Goal: Register for event/course: Sign up to attend an event or enroll in a course

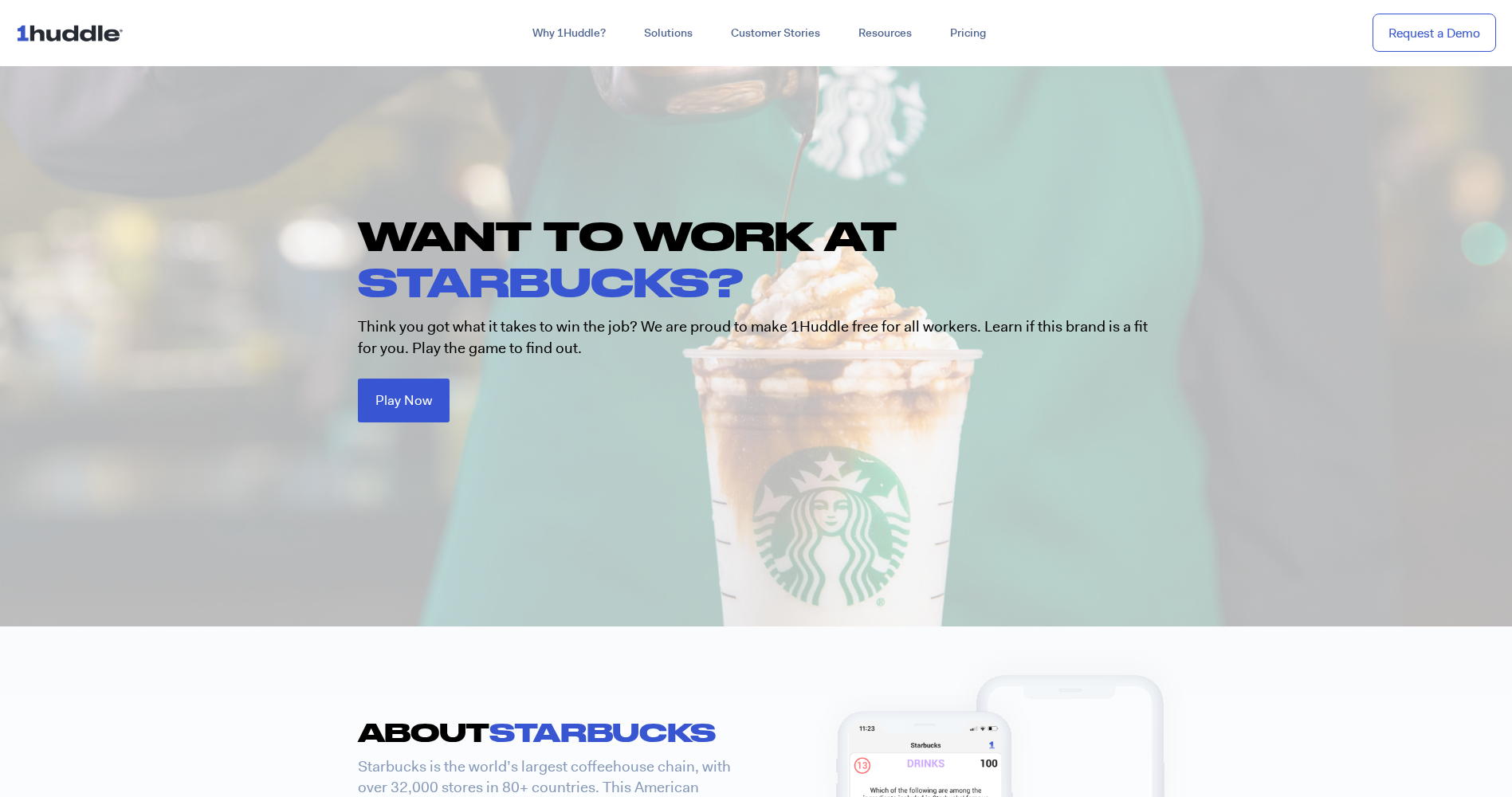
scroll to position [60, 0]
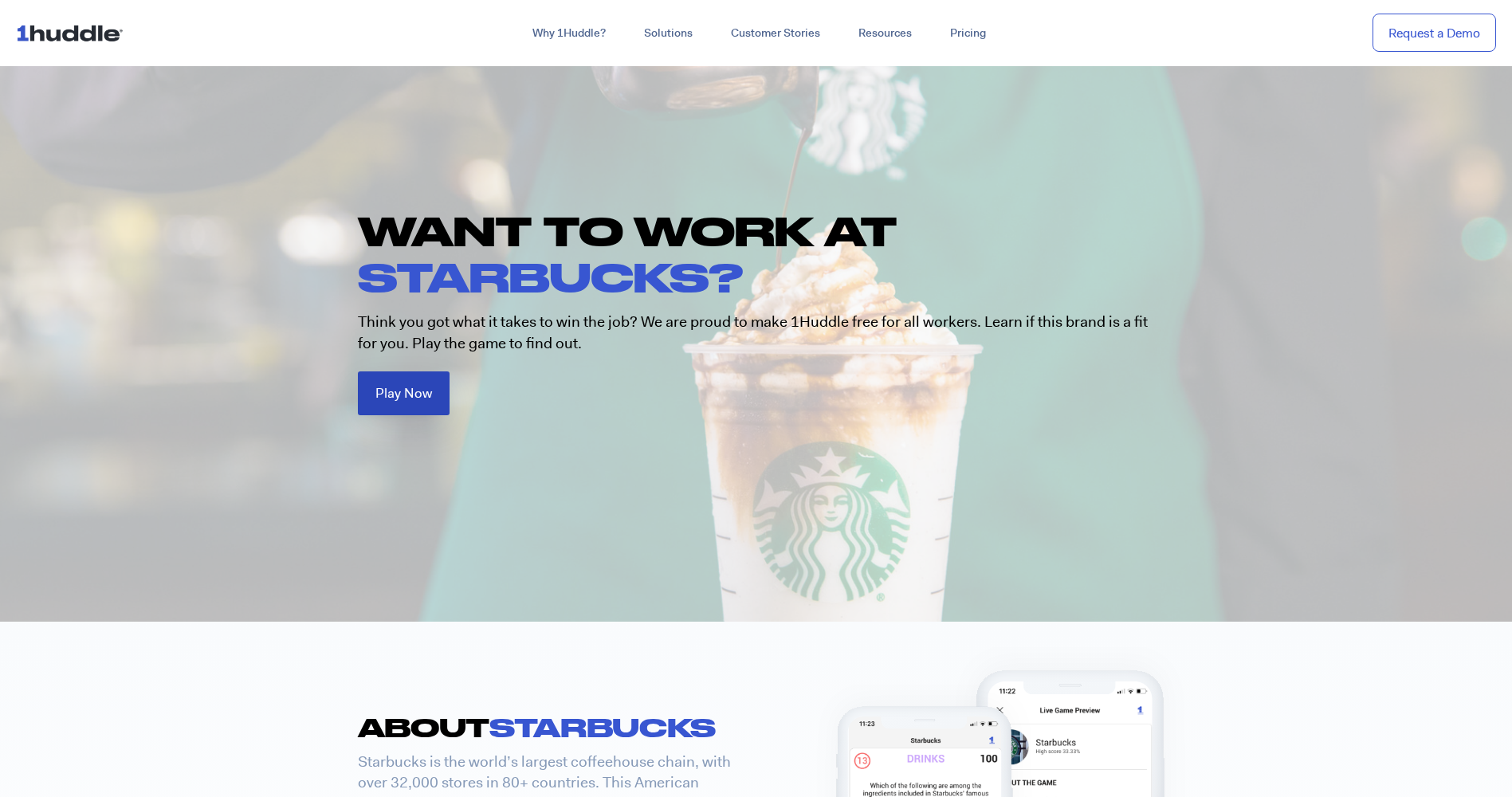
click at [380, 394] on span "Play Now" at bounding box center [403, 394] width 56 height 14
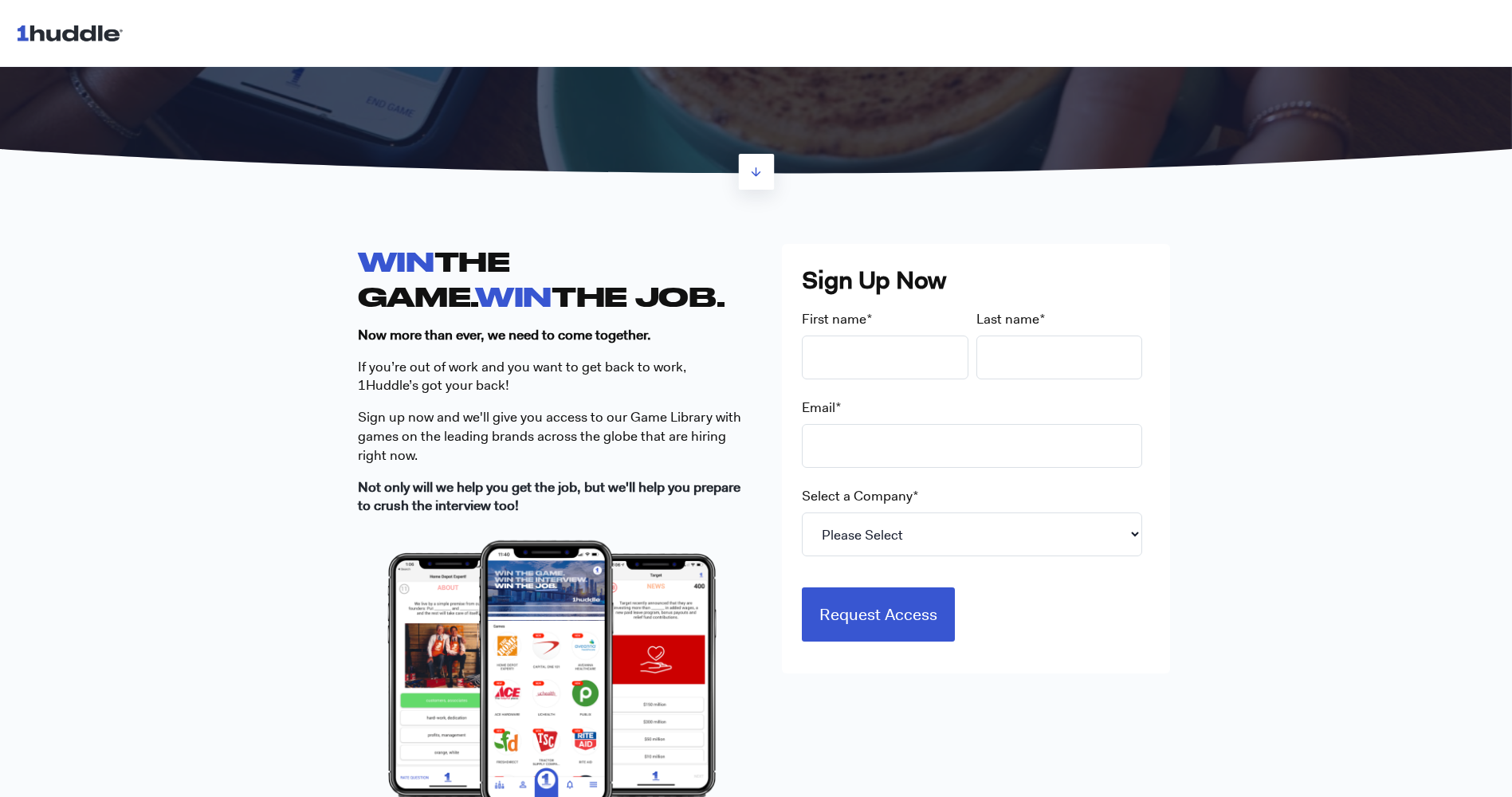
scroll to position [296, 0]
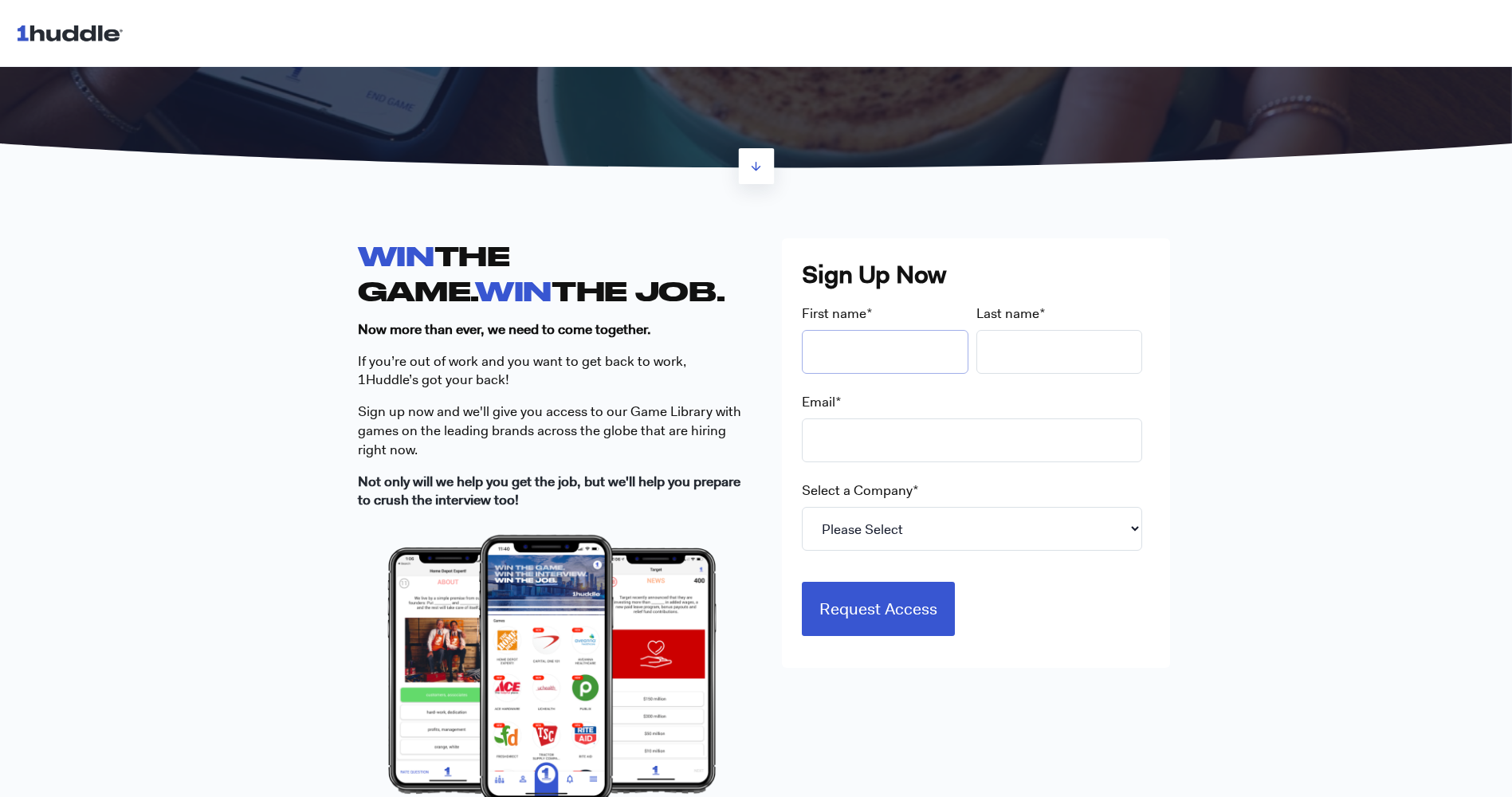
click at [820, 341] on input "First name *" at bounding box center [885, 351] width 166 height 44
type input "SINCERE L PRITCHETT"
type input "Pritchett"
type input "sincerepritchett5@gmail.com"
click at [889, 349] on input "SINCERE L [PERSON_NAME]" at bounding box center [885, 351] width 166 height 44
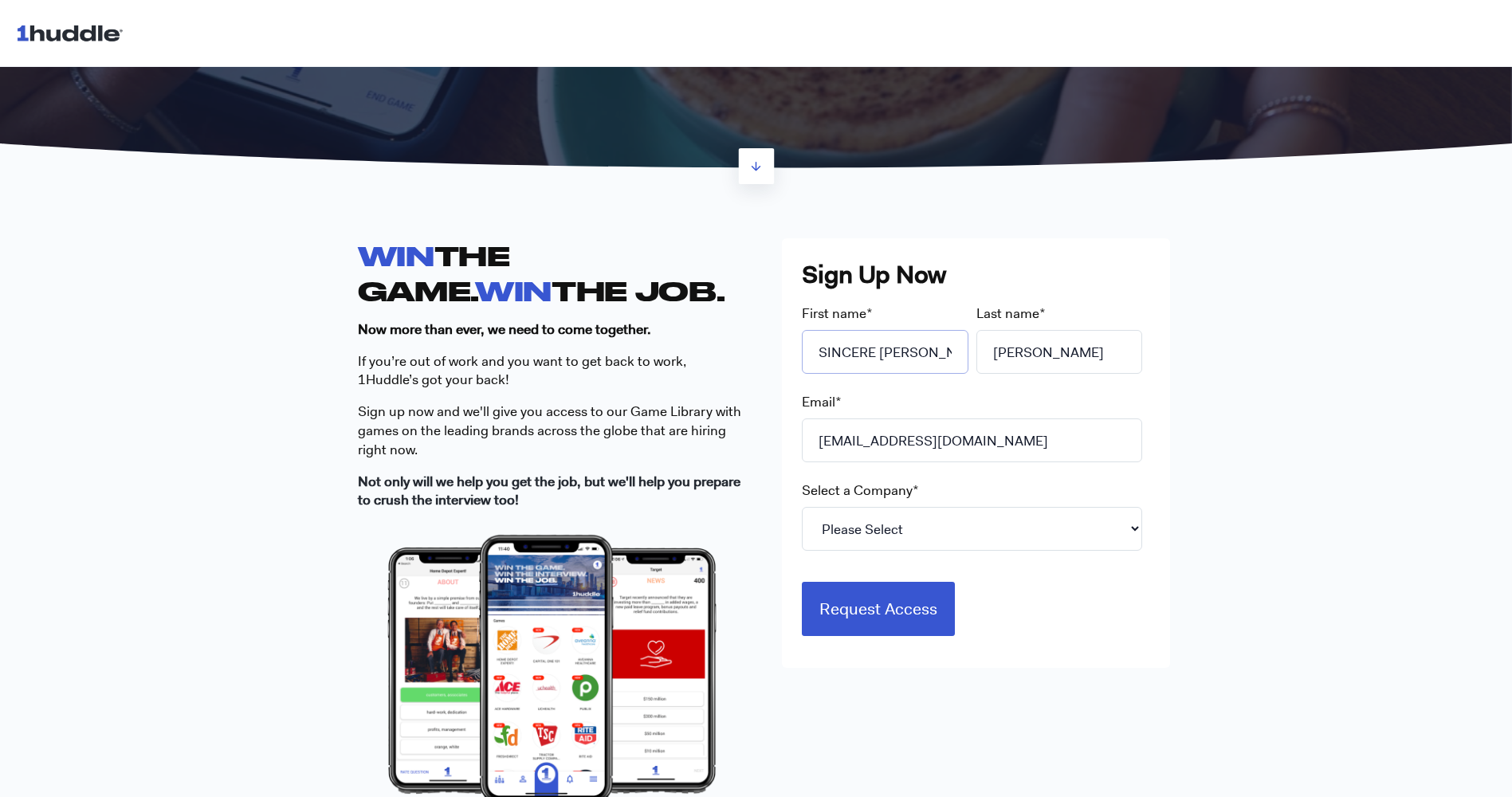
type input "SINCERE PRITCHETT"
click at [930, 548] on select "Please Select 7-Eleven Ace Hardware Albertsons Companies ALDI Amazon Aveanna He…" at bounding box center [971, 529] width 340 height 44
select select "Starbucks"
click at [801, 507] on select "Please Select 7-Eleven Ace Hardware Albertsons Companies ALDI Amazon Aveanna He…" at bounding box center [971, 529] width 340 height 44
click at [874, 582] on input "Request Access" at bounding box center [878, 606] width 153 height 55
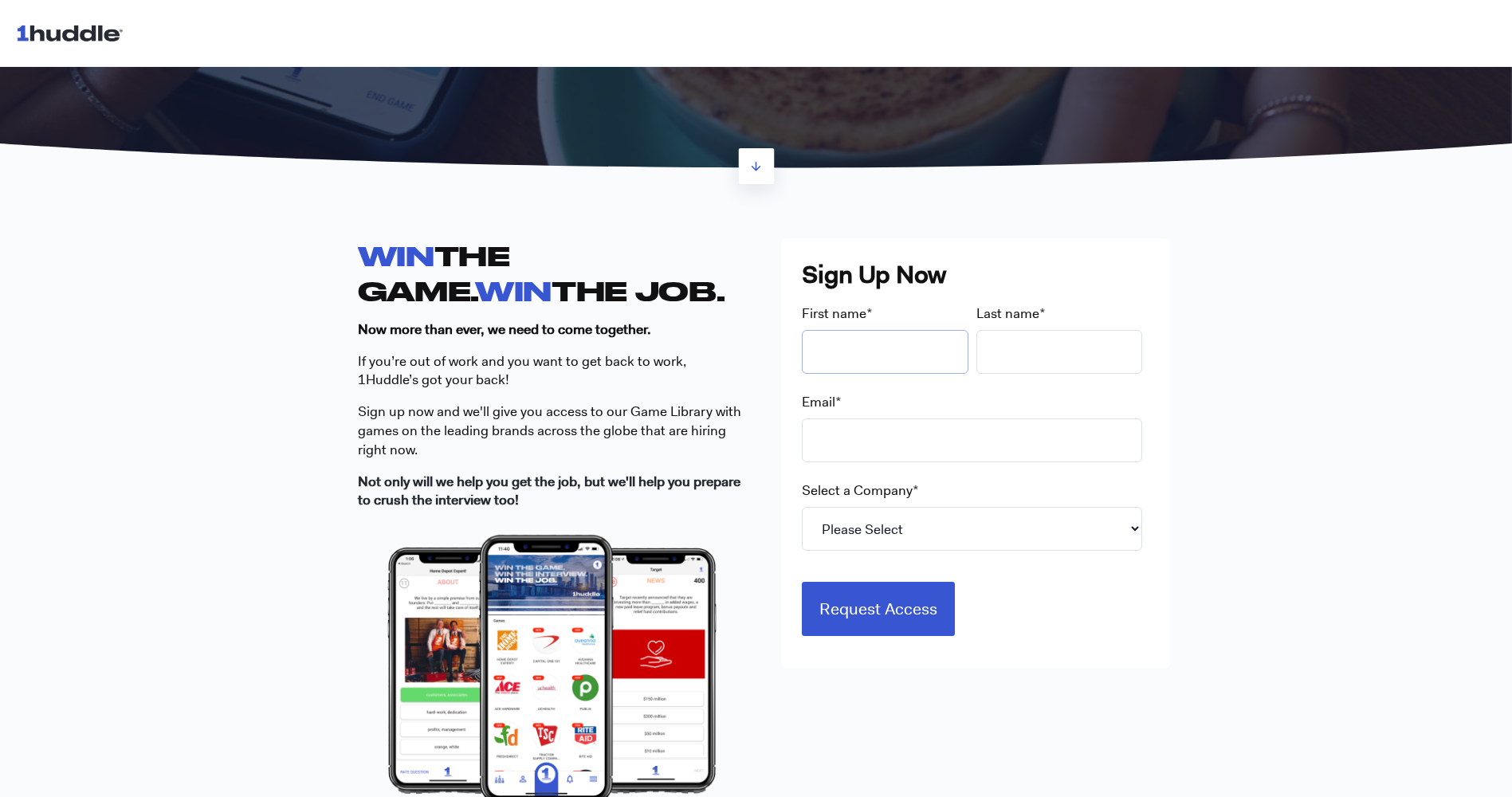
click at [823, 355] on input "First name *" at bounding box center [885, 351] width 166 height 44
type input "SINCERE PRITCHETT"
type input "Pritchett"
type input "sincerepritchett5@gmail.com"
click at [917, 517] on select "Please Select 7-Eleven Ace Hardware Albertsons Companies ALDI Amazon Aveanna He…" at bounding box center [971, 529] width 340 height 44
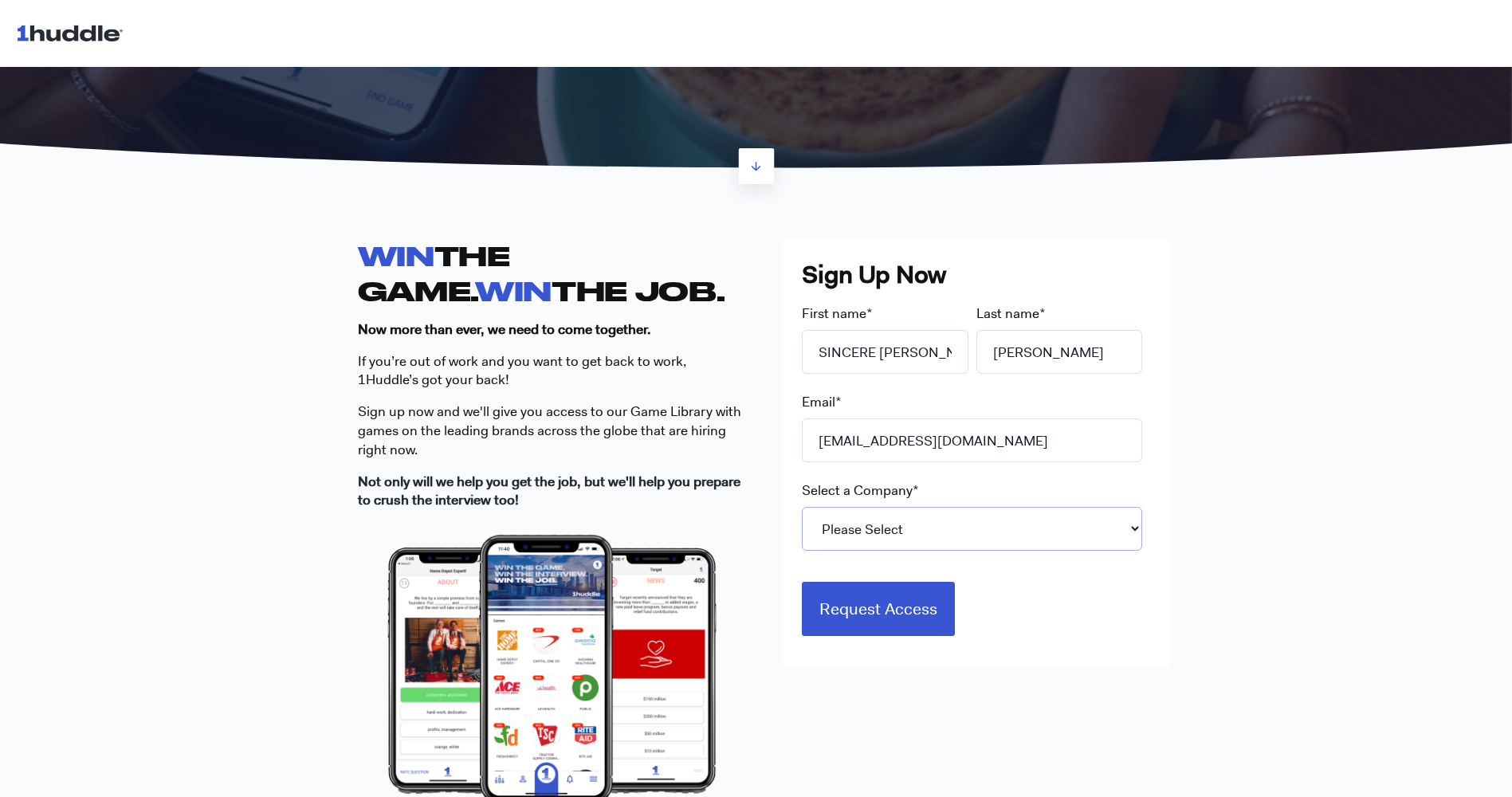
select select "Starbucks"
click at [801, 507] on select "Please Select 7-Eleven Ace Hardware Albertsons Companies ALDI Amazon Aveanna He…" at bounding box center [971, 529] width 340 height 44
click at [886, 596] on input "Request Access" at bounding box center [878, 606] width 153 height 55
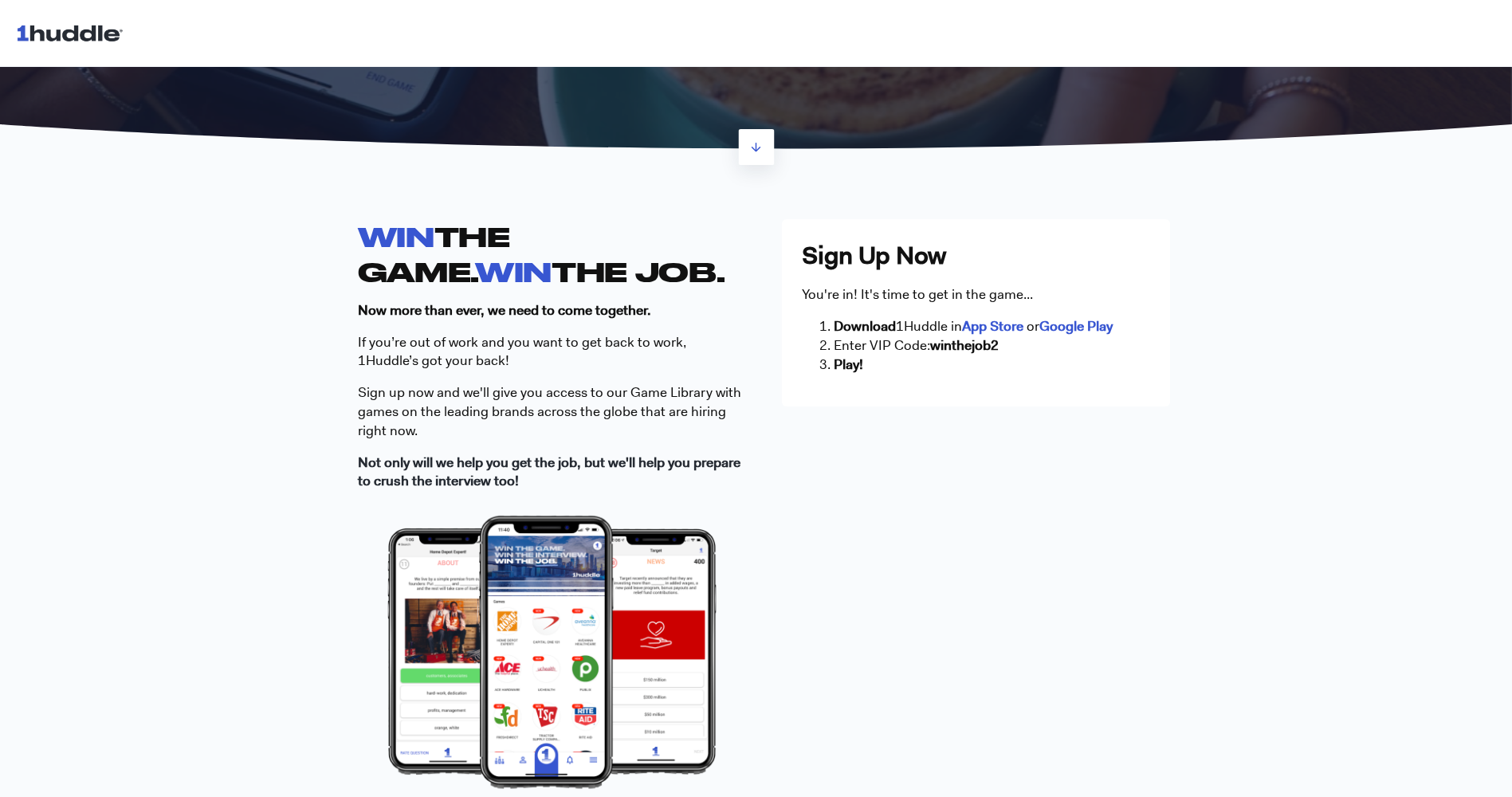
scroll to position [317, 0]
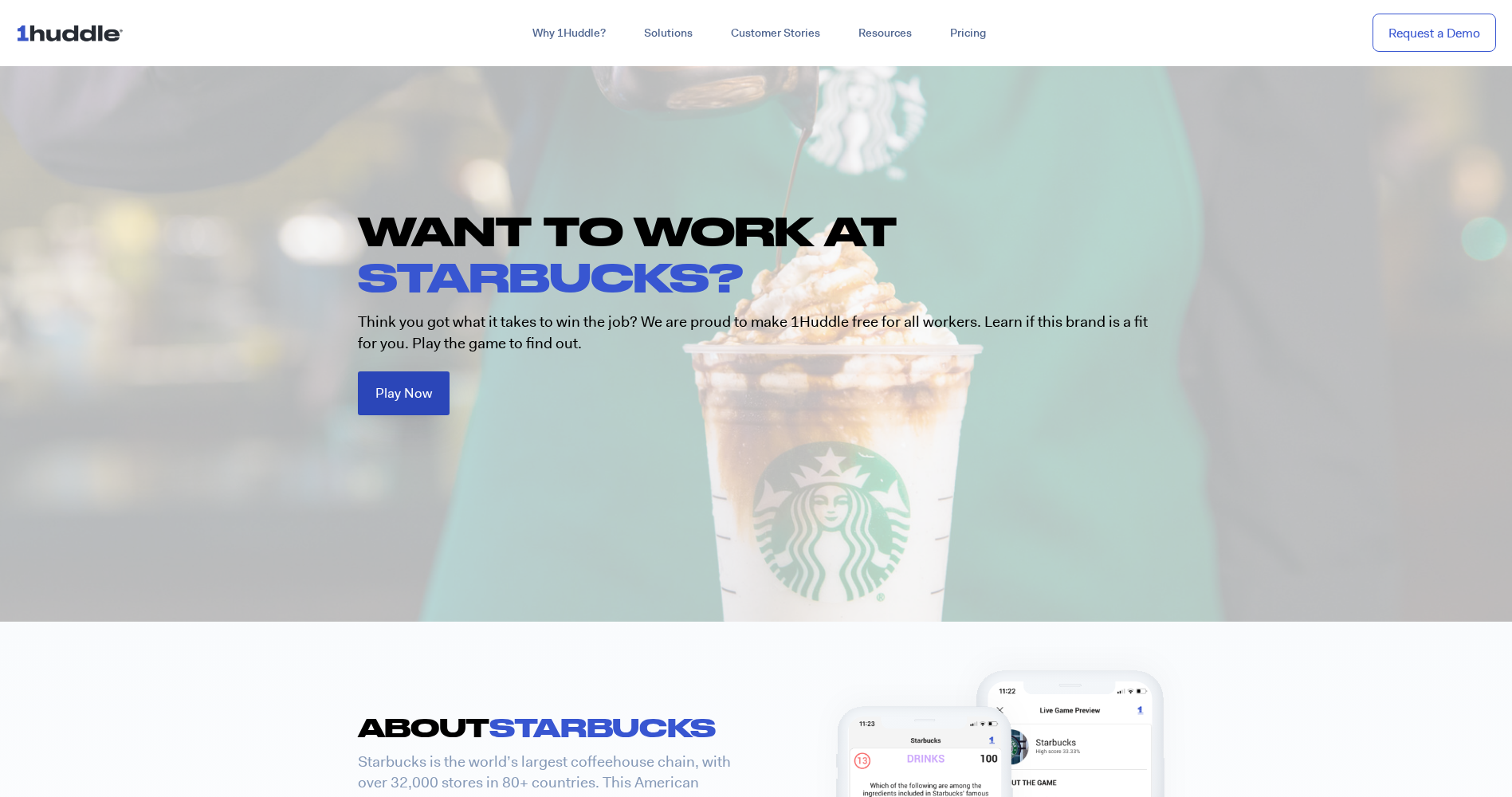
click at [429, 374] on link "Play Now" at bounding box center [403, 393] width 92 height 44
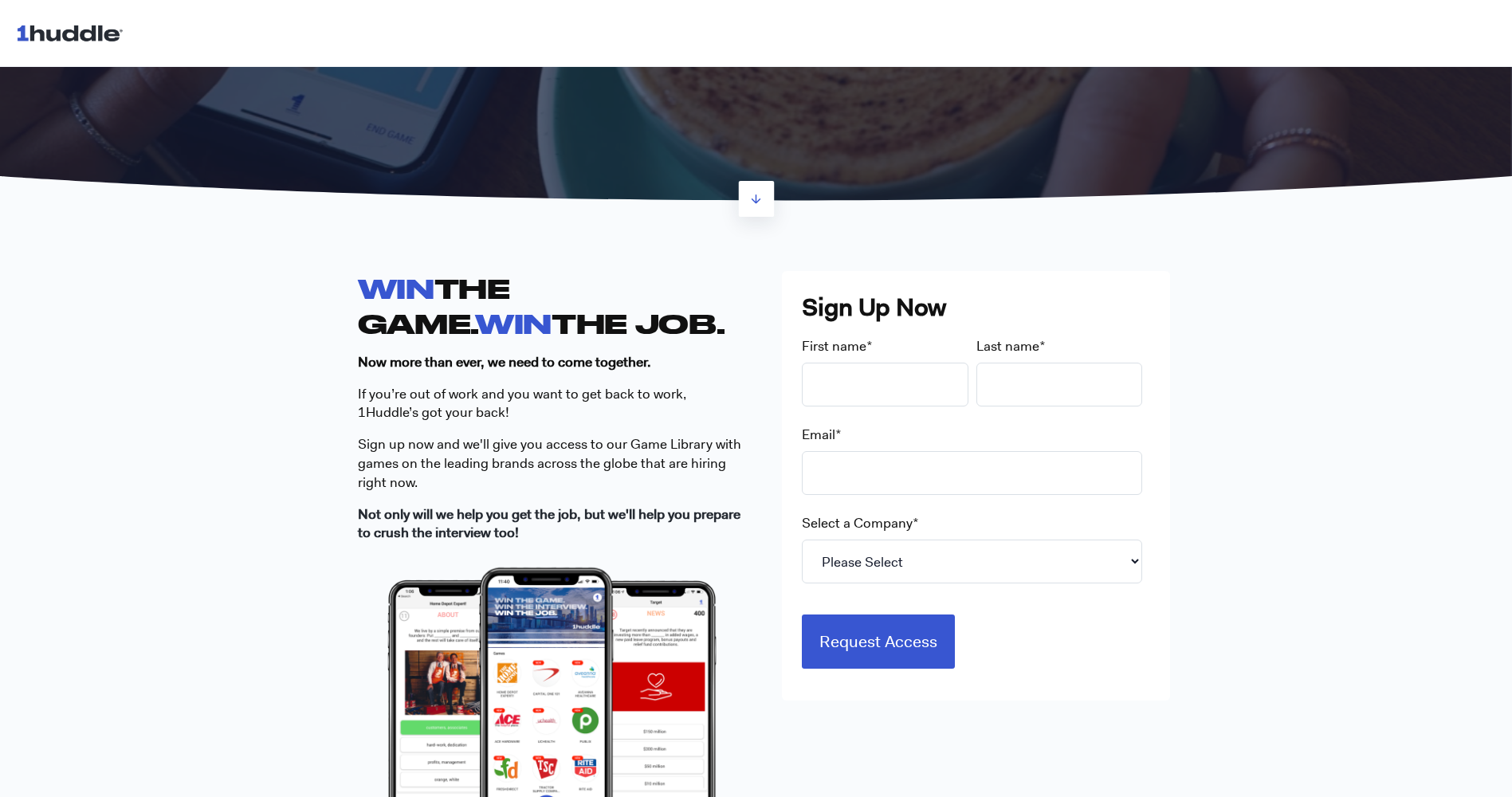
scroll to position [264, 0]
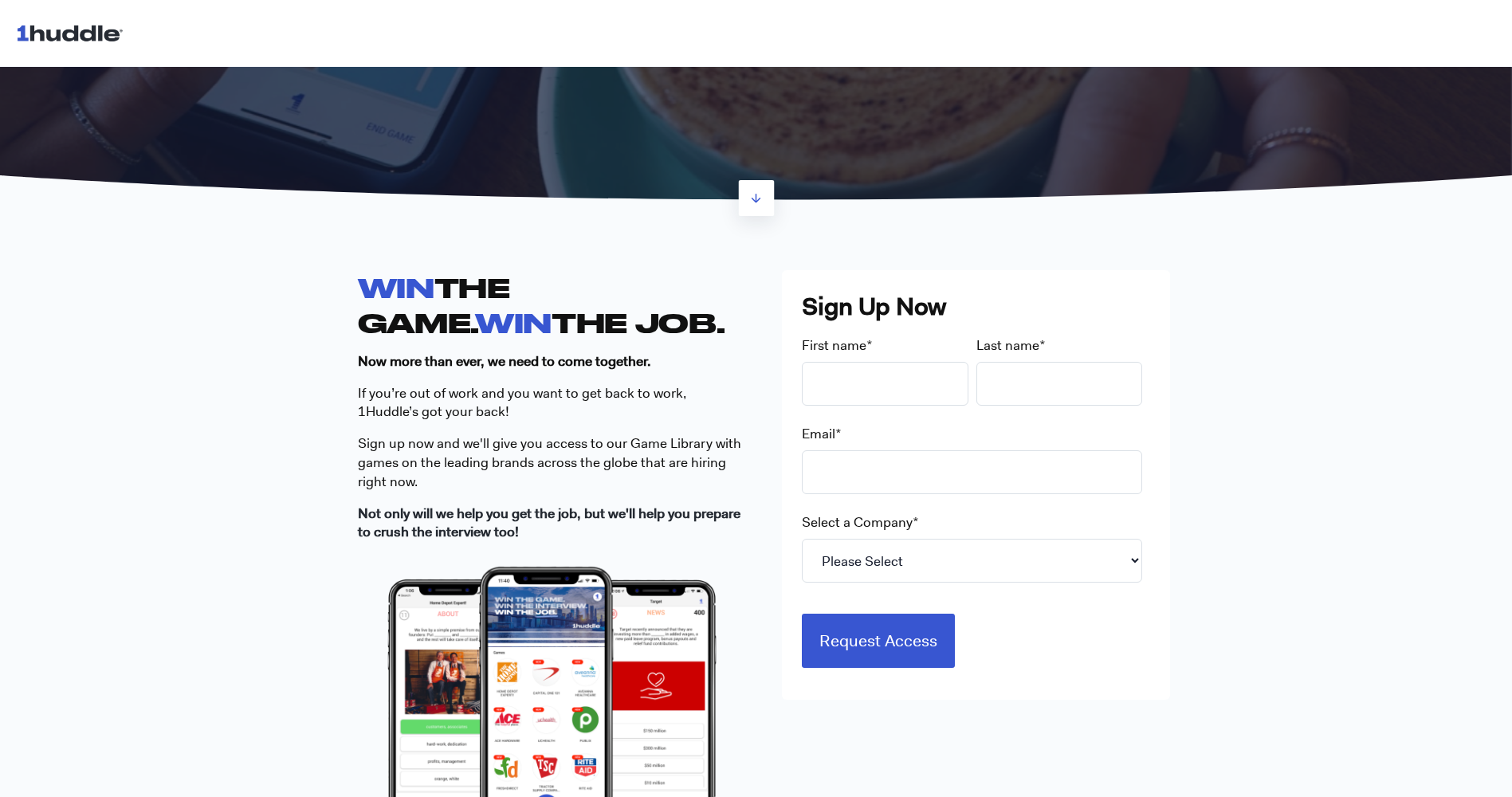
click at [859, 448] on div "Email *" at bounding box center [975, 460] width 348 height 69
click at [862, 460] on input "Email *" at bounding box center [971, 472] width 340 height 44
type input "[EMAIL_ADDRESS][DOMAIN_NAME]"
type input "SINCERE L [PERSON_NAME]"
type input "[PERSON_NAME]"
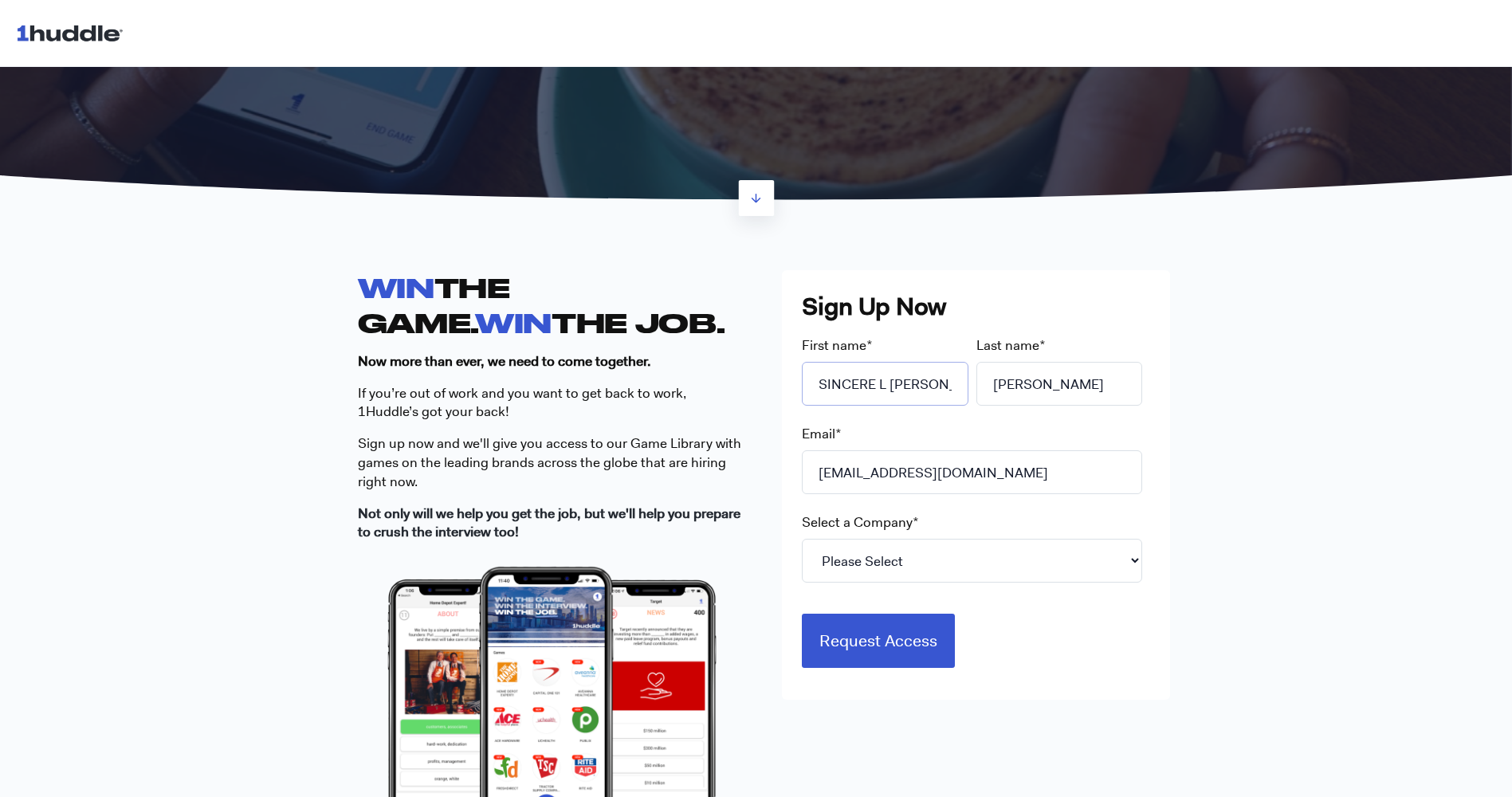
scroll to position [0, 10]
drag, startPoint x: 878, startPoint y: 378, endPoint x: 1011, endPoint y: 386, distance: 133.2
click at [1011, 386] on fieldset "First name * SINCERE L PRITCHETT Last name * Pritchett" at bounding box center [975, 381] width 348 height 88
type input "SINCERE"
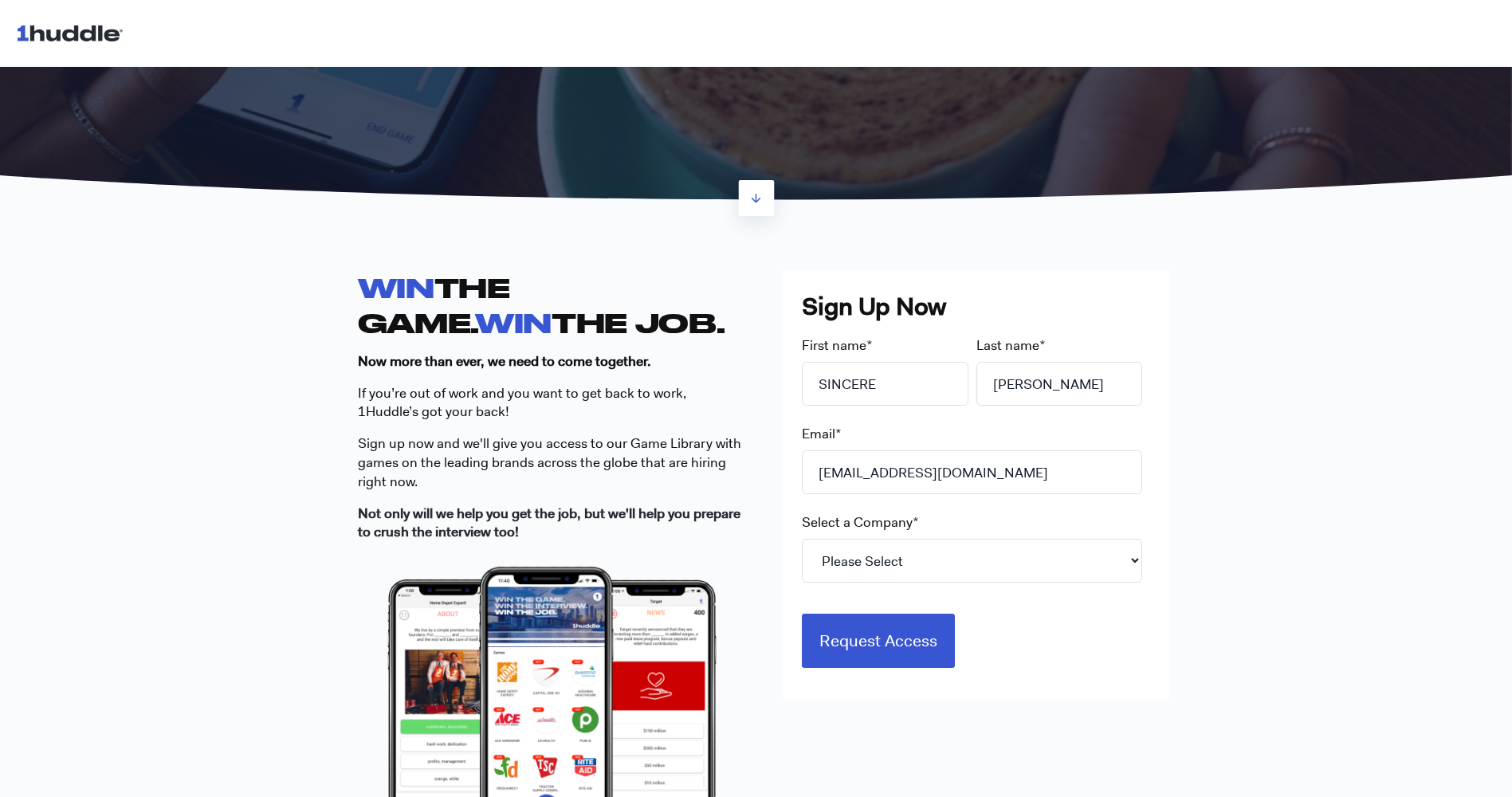
click at [965, 265] on div "WIN THE GAME. WIN THE JOB. Now more than ever, we need to come together. If you…" at bounding box center [756, 594] width 829 height 749
click at [946, 551] on select "Please Select 7-Eleven Ace Hardware Albertsons Companies ALDI Amazon Aveanna He…" at bounding box center [971, 560] width 340 height 44
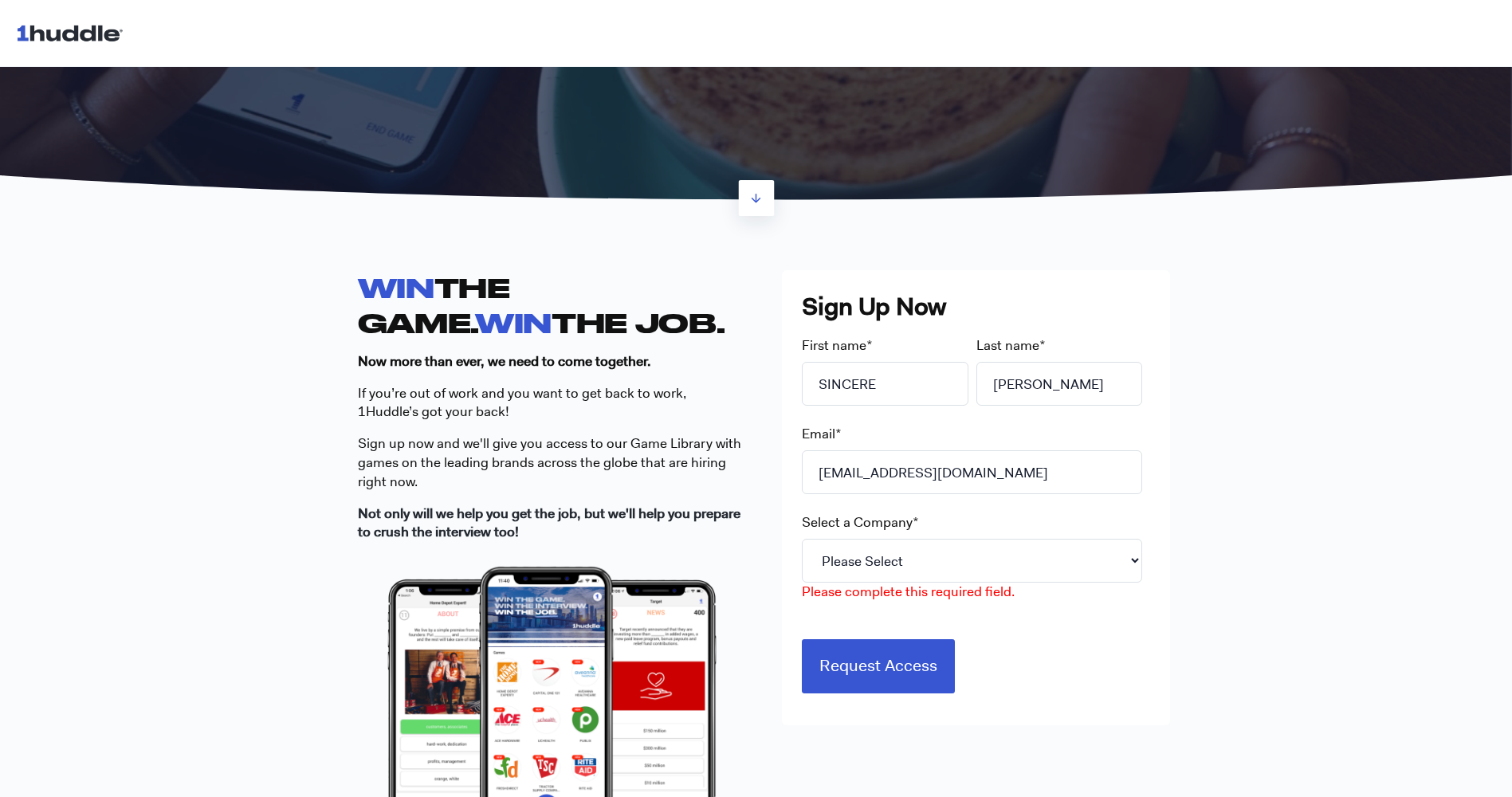
click at [1285, 524] on div "WIN THE GAME. WIN THE JOB. Now more than ever, we need to come together. If you…" at bounding box center [756, 594] width 1512 height 749
click at [1039, 543] on select "Please Select 7-Eleven Ace Hardware Albertsons Companies ALDI Amazon Aveanna He…" at bounding box center [971, 560] width 340 height 44
select select "Starbucks"
click at [801, 538] on select "Please Select 7-Eleven Ace Hardware Albertsons Companies ALDI Amazon Aveanna He…" at bounding box center [971, 560] width 340 height 44
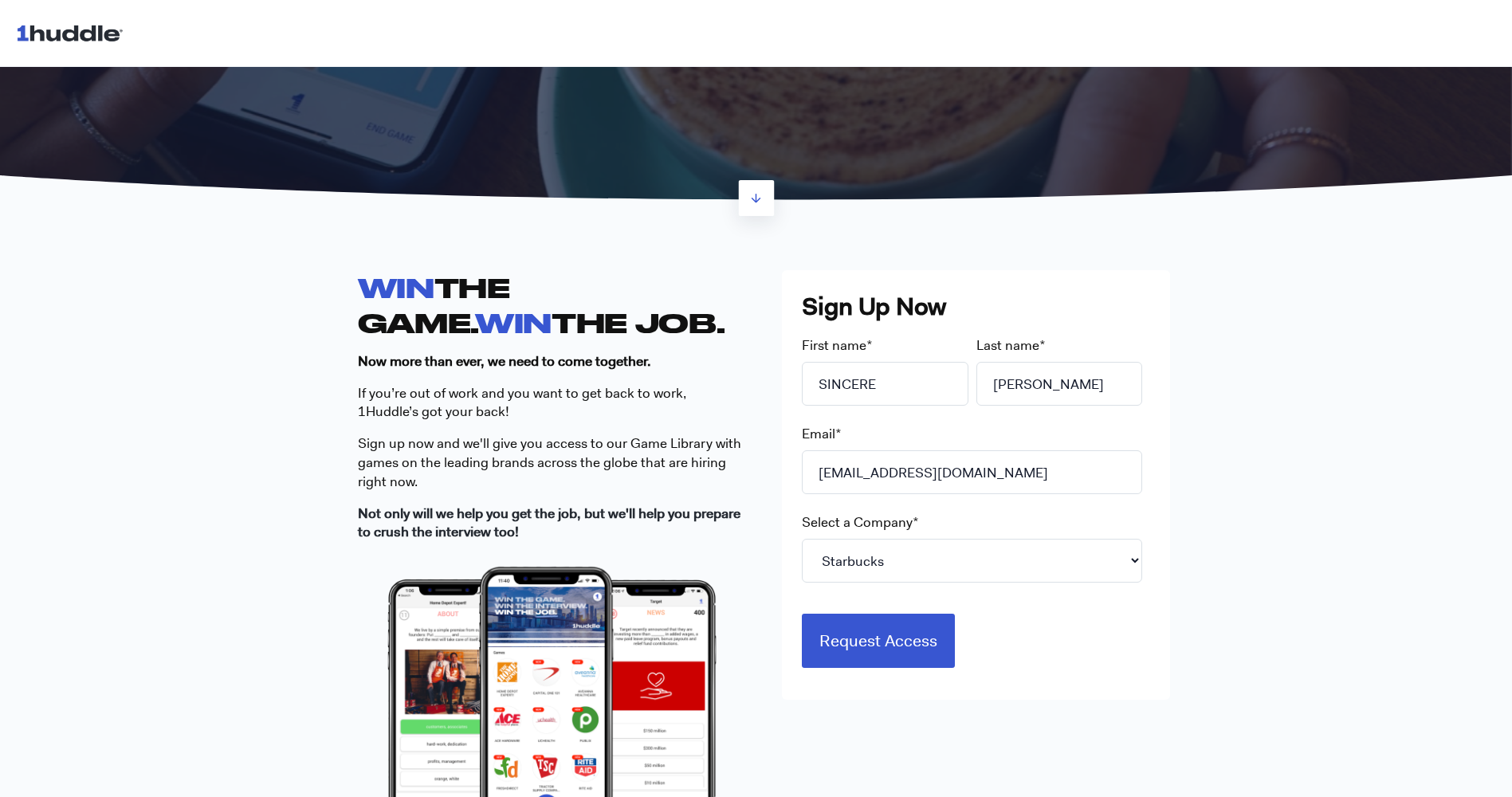
click at [801, 279] on div "Sign Up Now First name * SINCERE Last name * Pritchett Email * sincerepritchett…" at bounding box center [975, 485] width 388 height 429
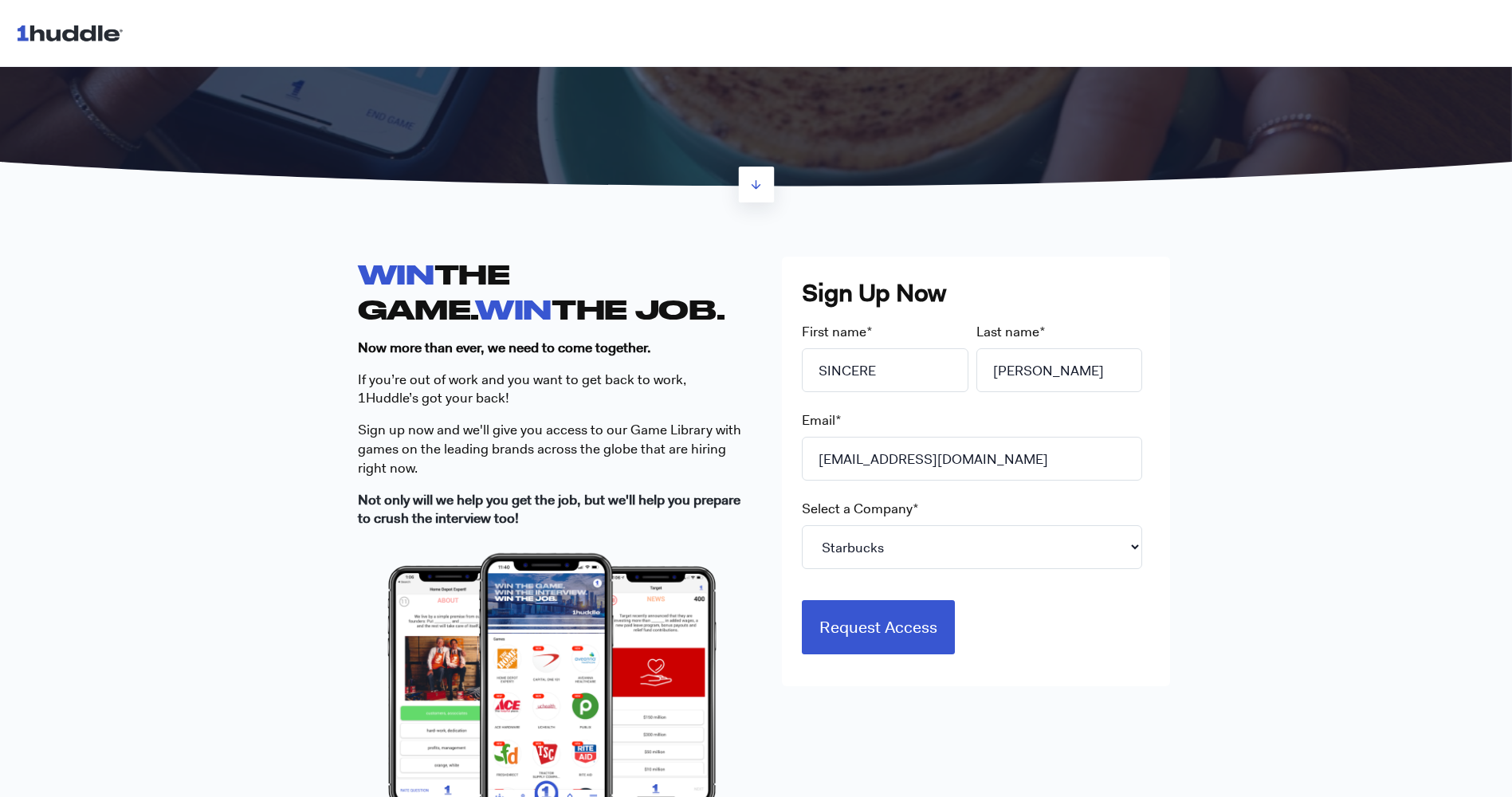
scroll to position [274, 0]
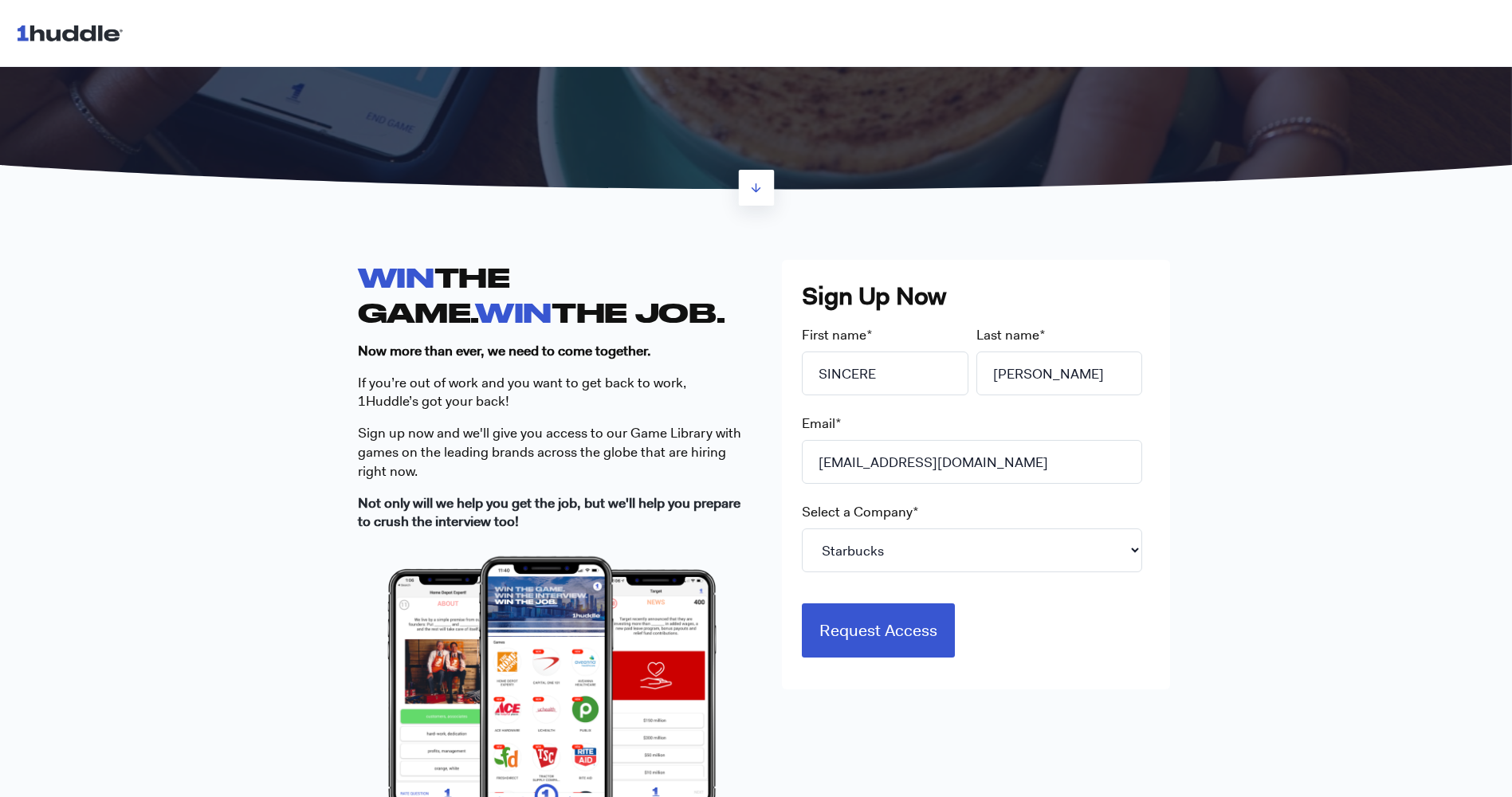
click at [784, 550] on div "Sign Up Now First name * SINCERE Last name * Pritchett Email * sincerepritchett…" at bounding box center [975, 474] width 388 height 429
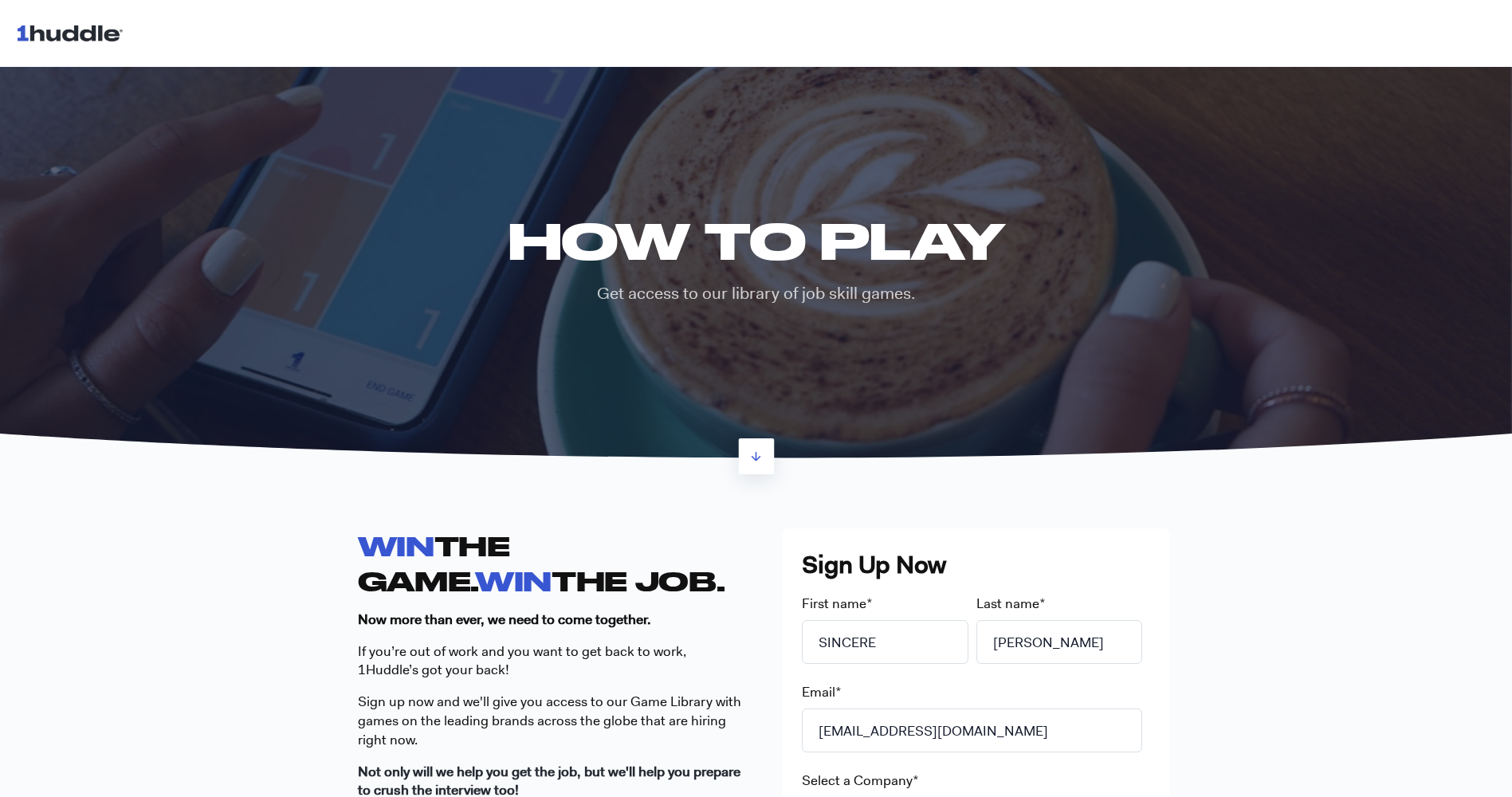
scroll to position [0, 0]
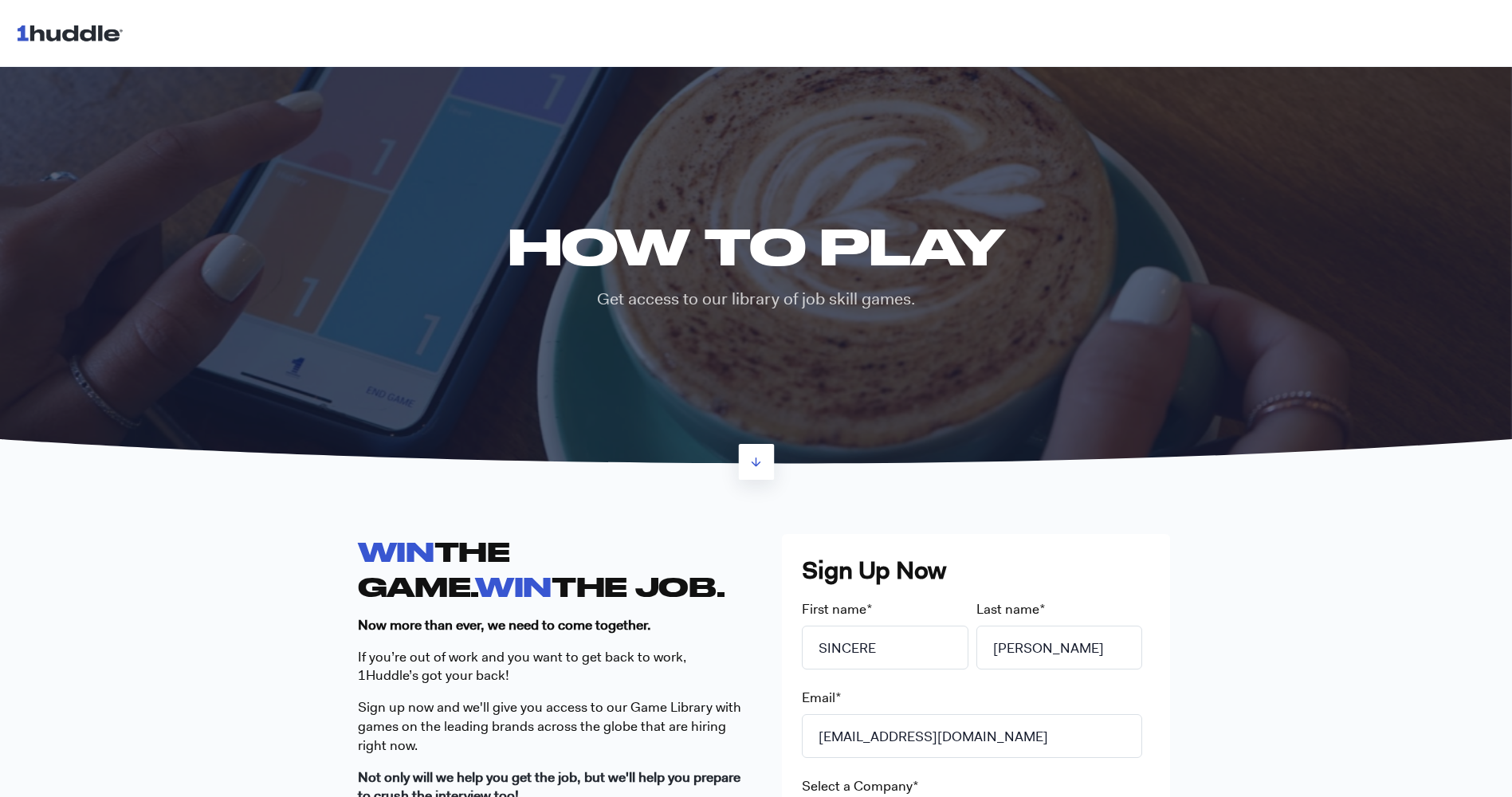
drag, startPoint x: 162, startPoint y: 16, endPoint x: 3, endPoint y: -22, distance: 163.5
click at [3, 0] on html "HOW TO PLAY Get access to our library of job skill games. WIN THE GAME. WIN THE…" at bounding box center [756, 398] width 1512 height 797
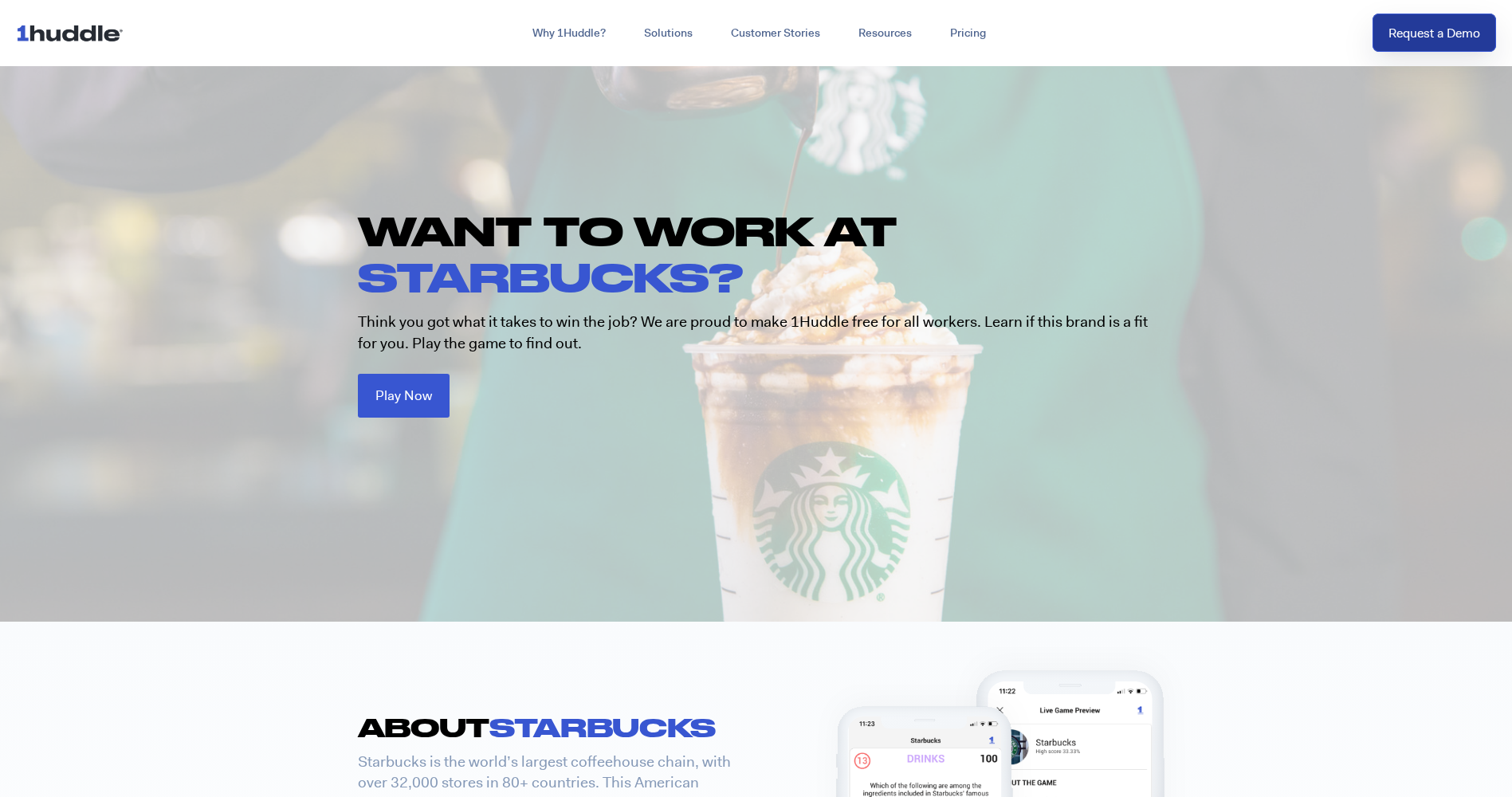
click at [1395, 24] on link "Request a Demo" at bounding box center [1433, 33] width 124 height 39
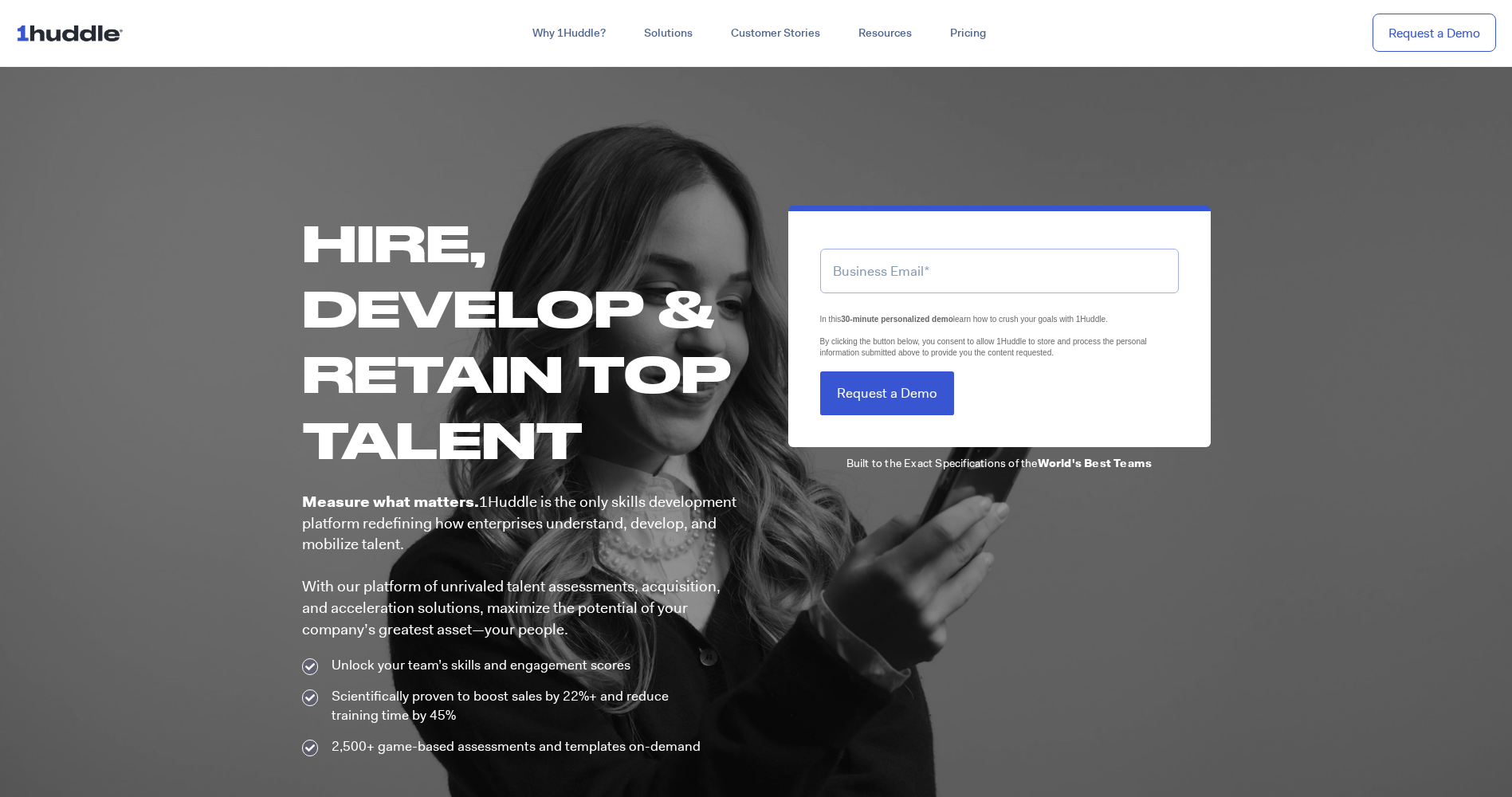
click at [899, 290] on input "email" at bounding box center [999, 270] width 358 height 44
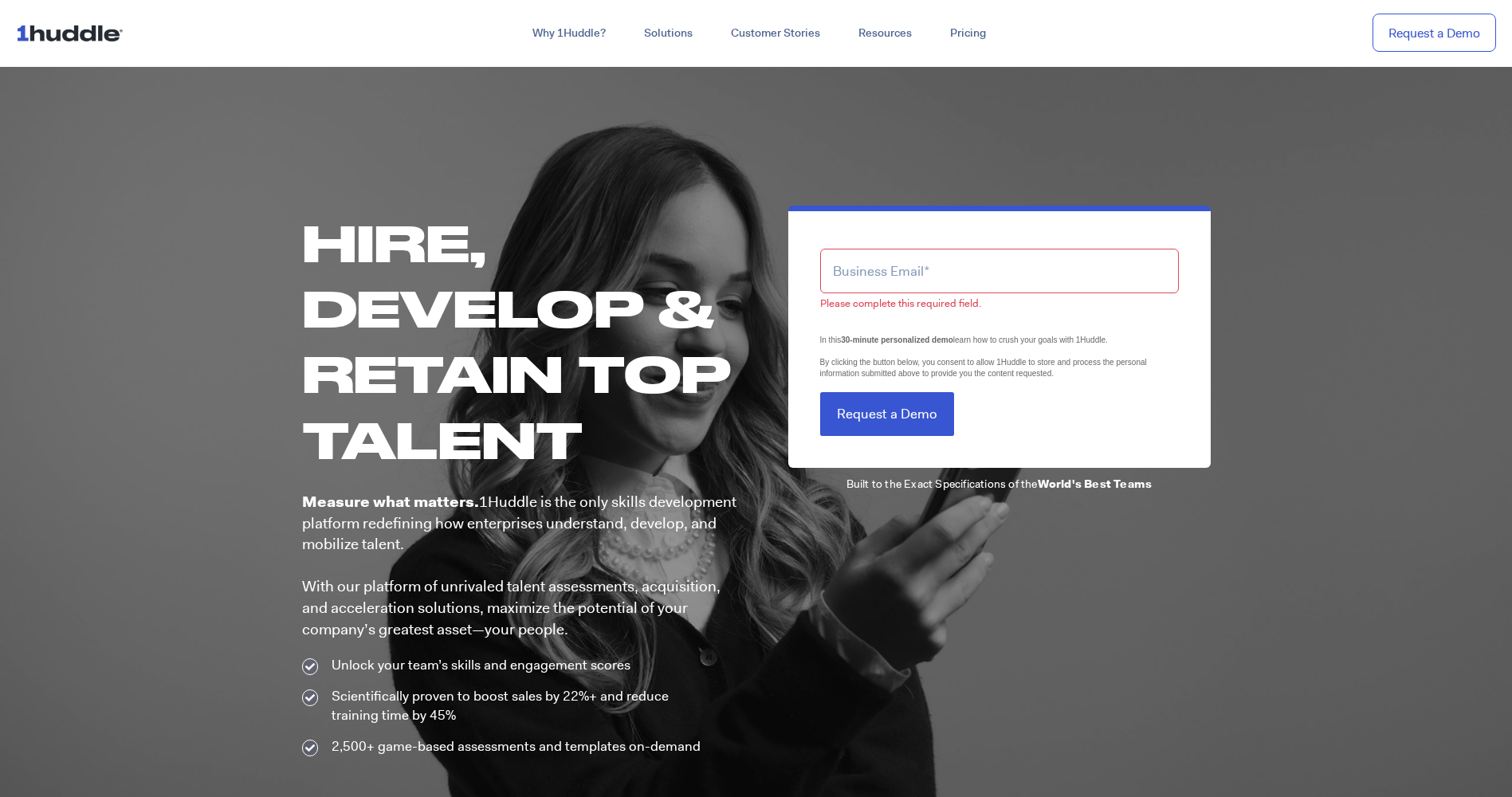
click at [836, 236] on div "Please complete this required field." at bounding box center [999, 270] width 358 height 80
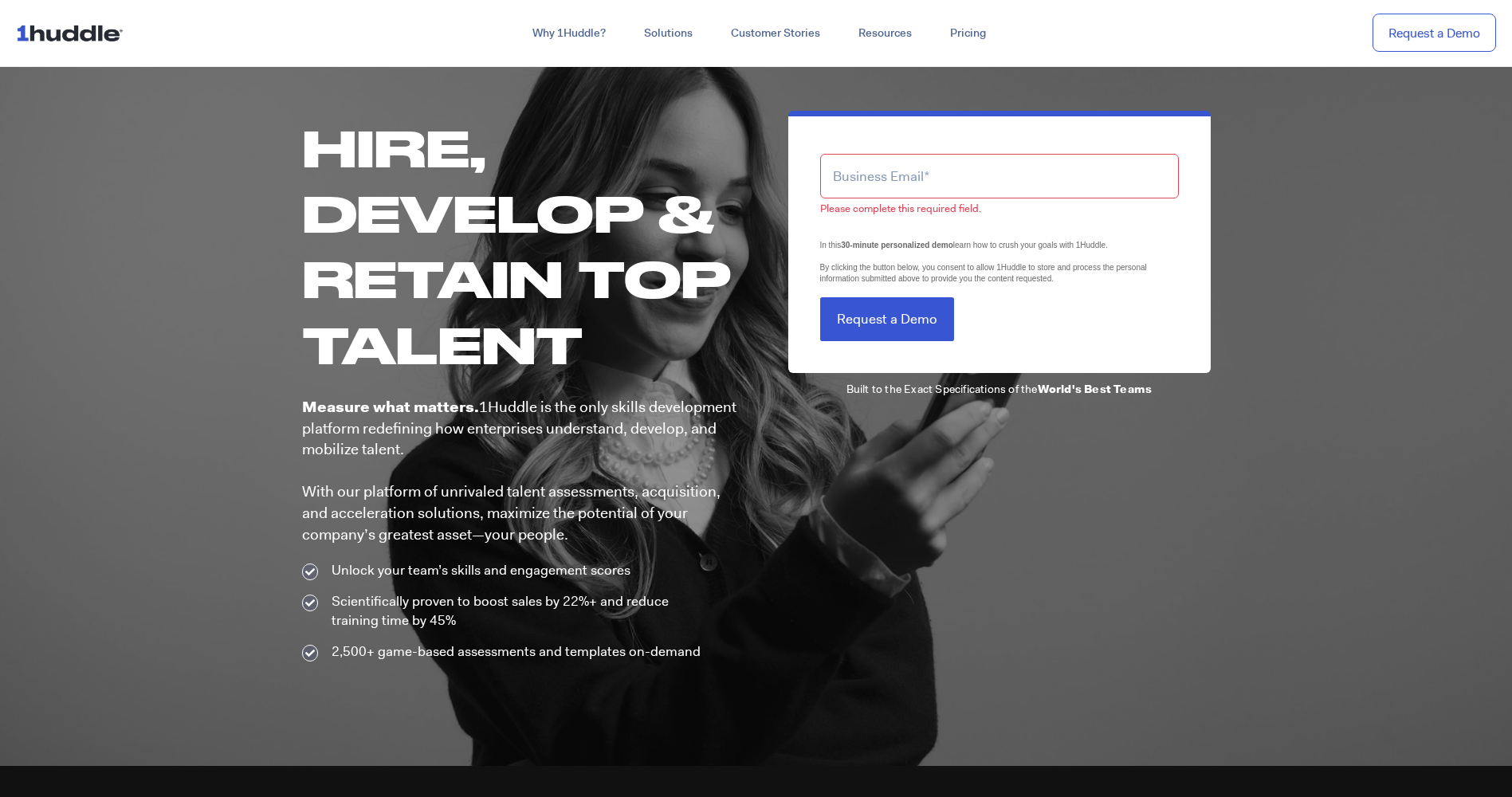
scroll to position [87, 0]
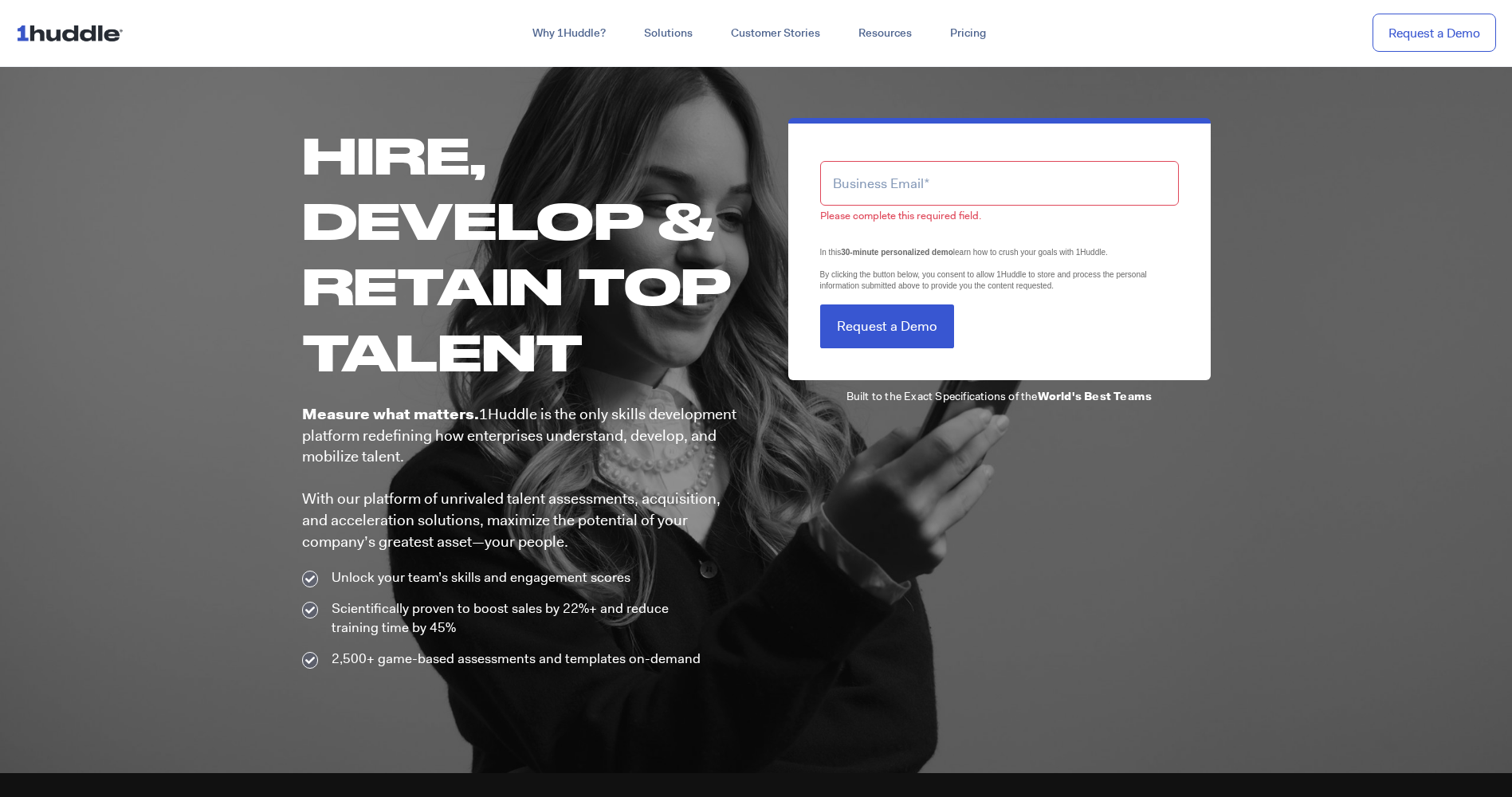
click at [869, 190] on input "email" at bounding box center [999, 183] width 358 height 44
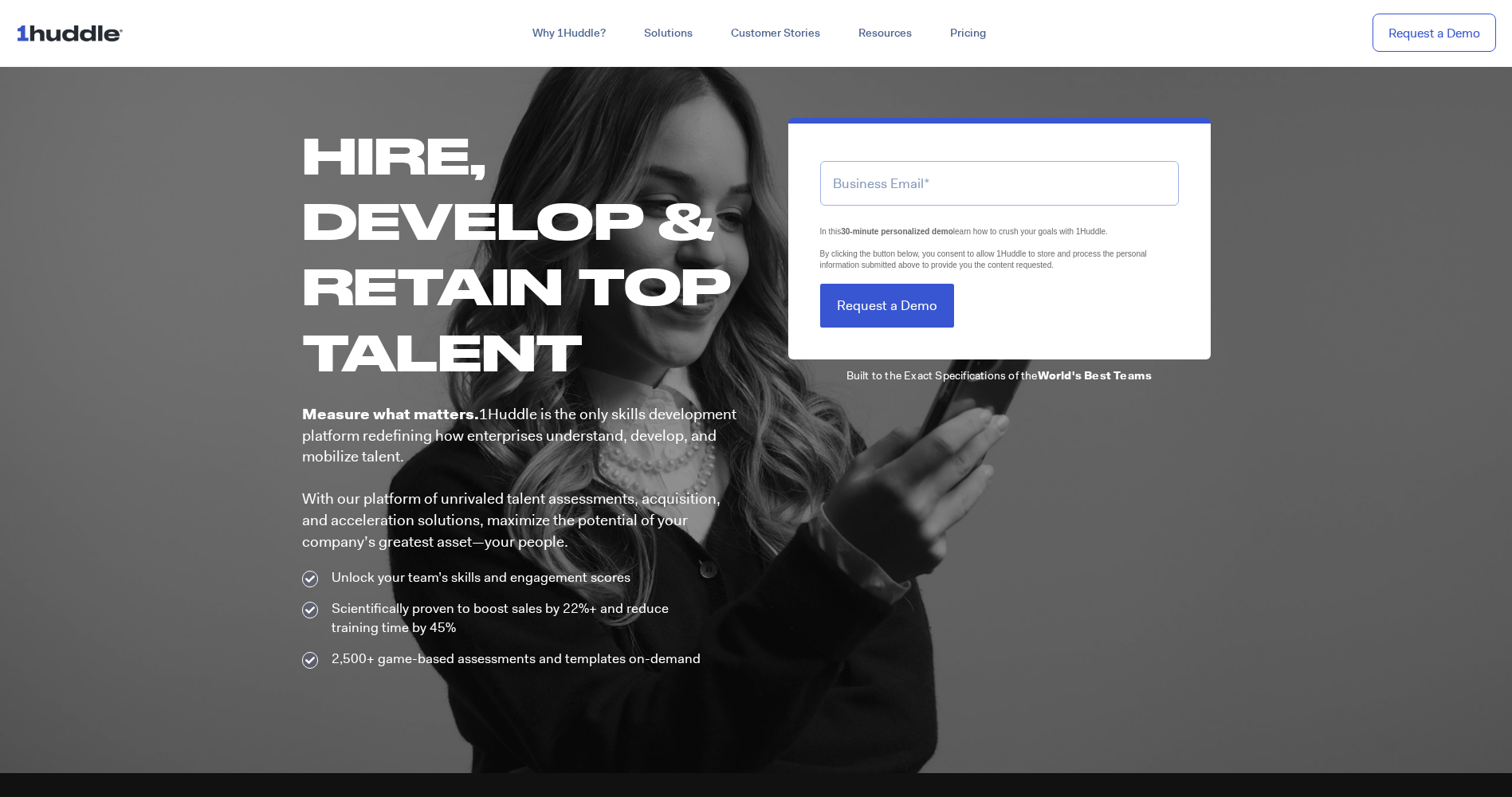
type input "[EMAIL_ADDRESS][DOMAIN_NAME]"
click at [883, 294] on form "[EMAIL_ADDRESS][DOMAIN_NAME] LTLS (Last Touch Lead Source) In this 30-minute pe…" at bounding box center [999, 235] width 358 height 185
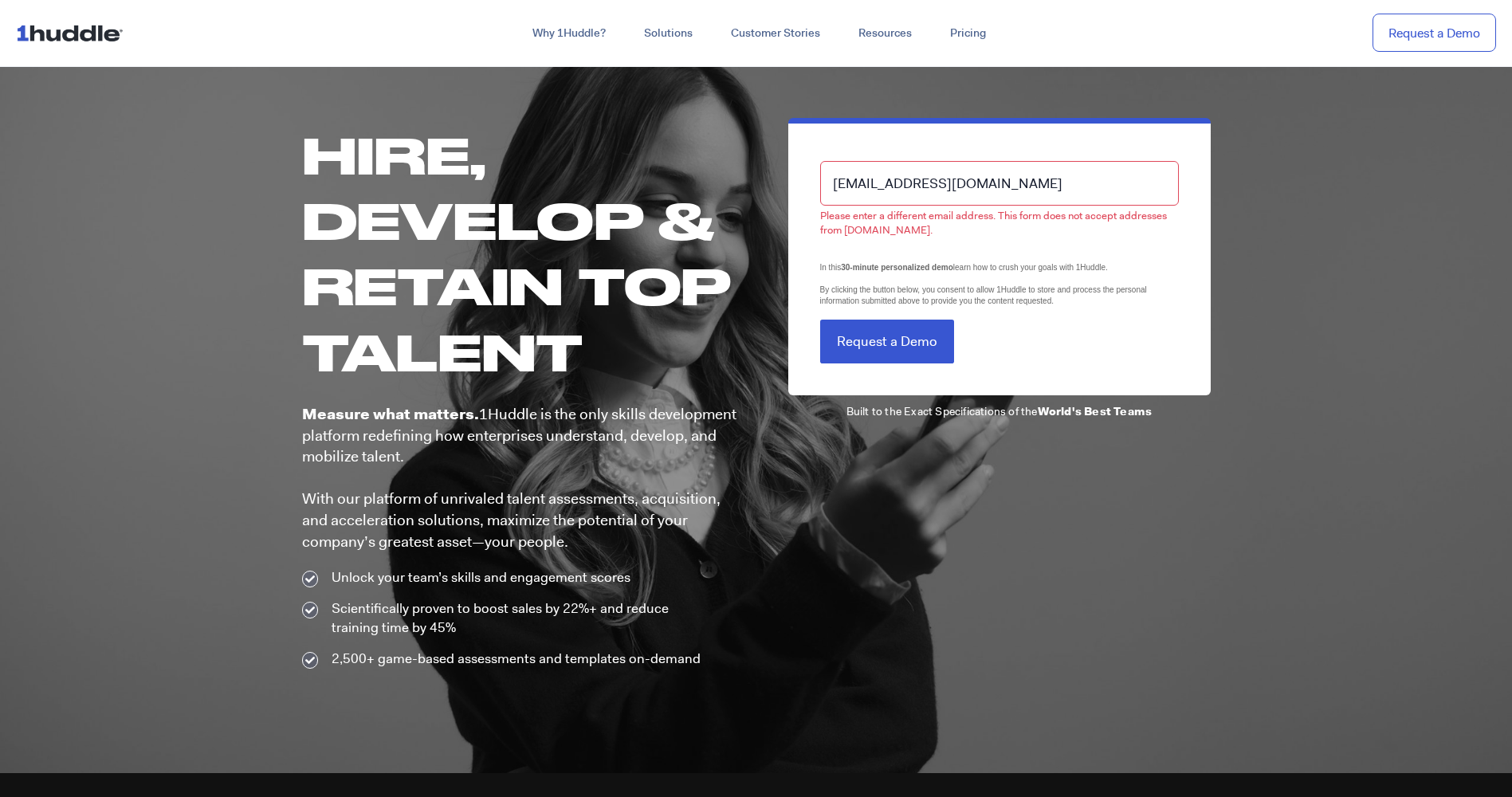
click at [659, 183] on h1 "Hire, Develop & Retain Top Talent" at bounding box center [521, 253] width 438 height 262
